Goal: Find specific page/section: Find specific page/section

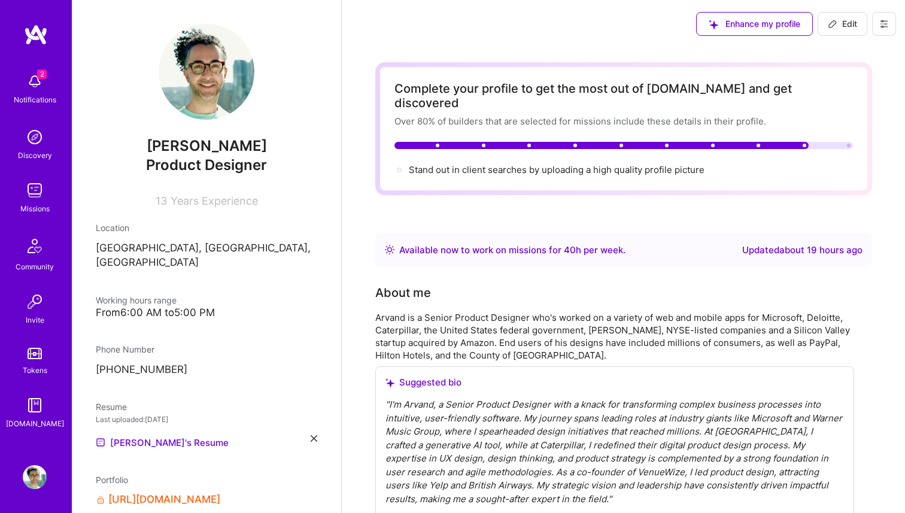
click at [37, 84] on img at bounding box center [35, 81] width 24 height 24
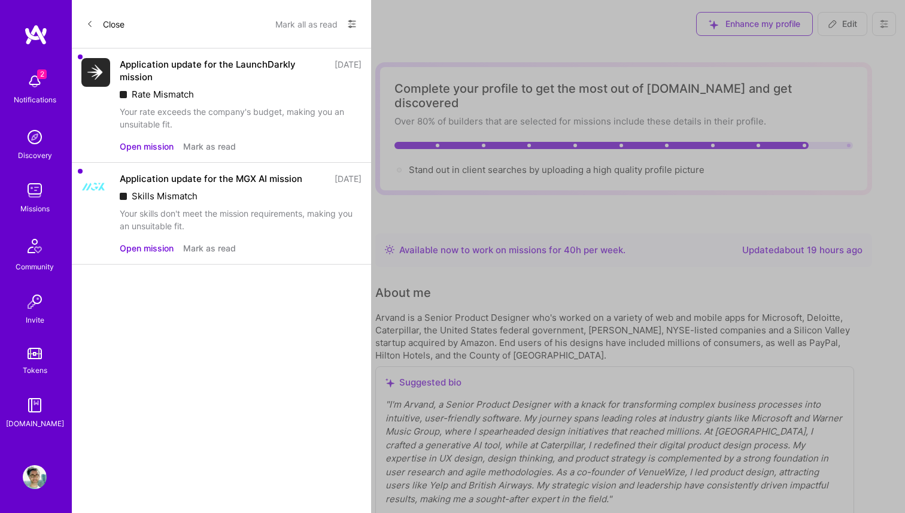
click at [37, 84] on div "2 Notifications Discovery Missions Community Invite Tokens [DOMAIN_NAME]" at bounding box center [36, 248] width 72 height 363
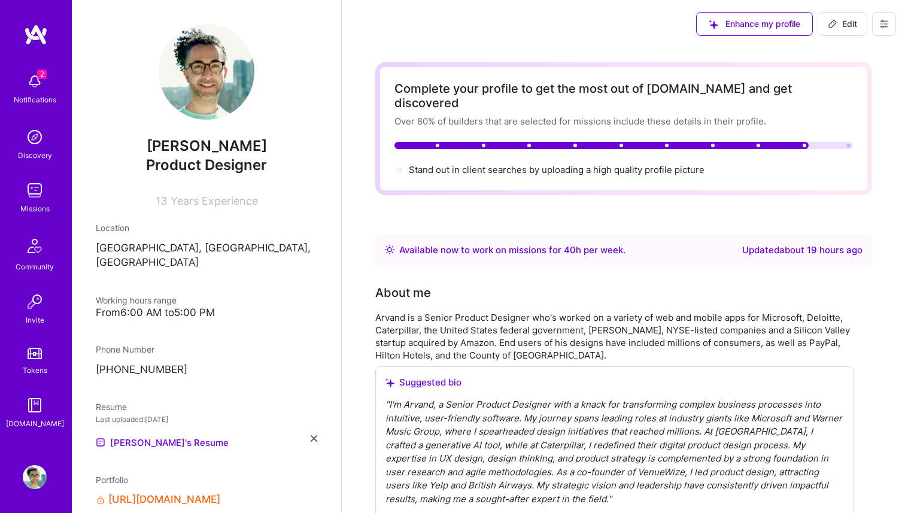
click at [35, 195] on img at bounding box center [35, 190] width 24 height 24
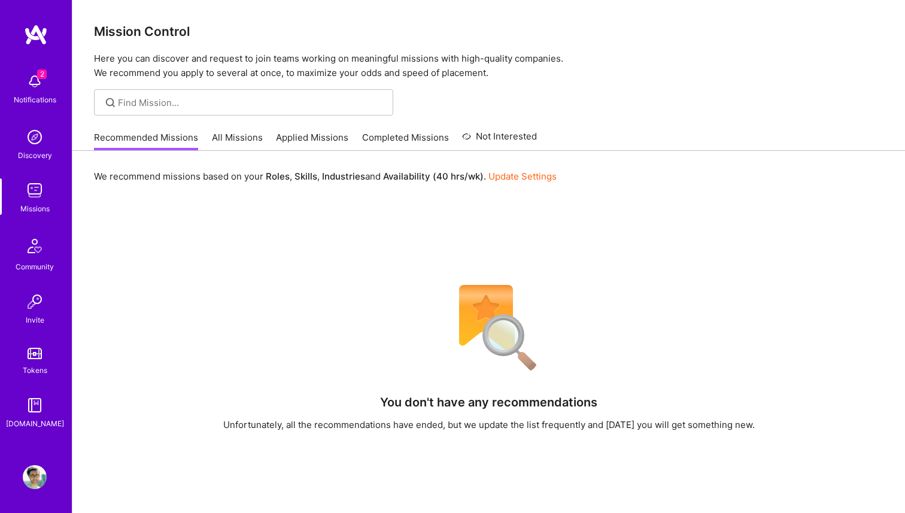
click at [242, 136] on link "All Missions" at bounding box center [237, 141] width 51 height 20
